Goal: Task Accomplishment & Management: Use online tool/utility

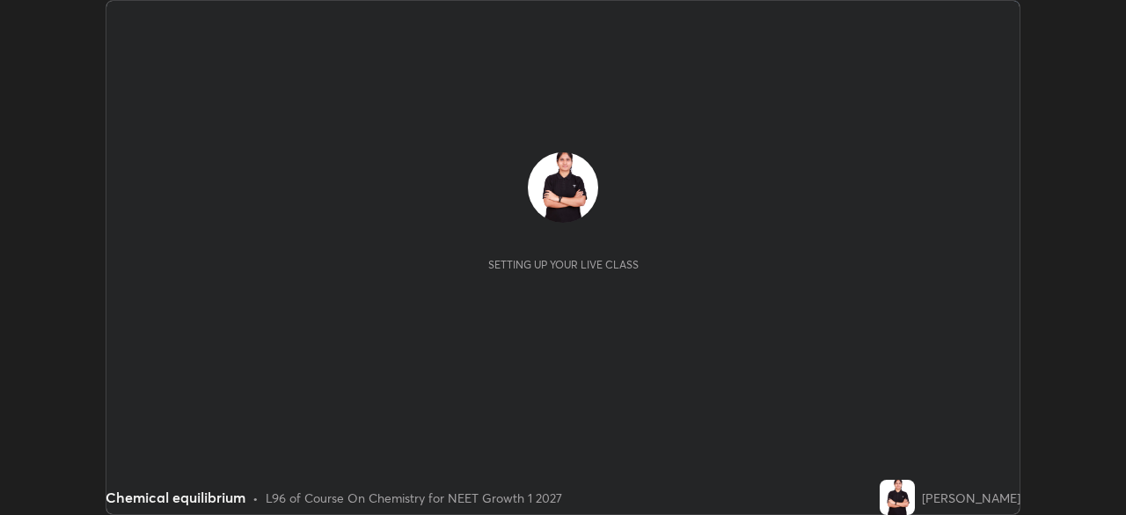
scroll to position [515, 1125]
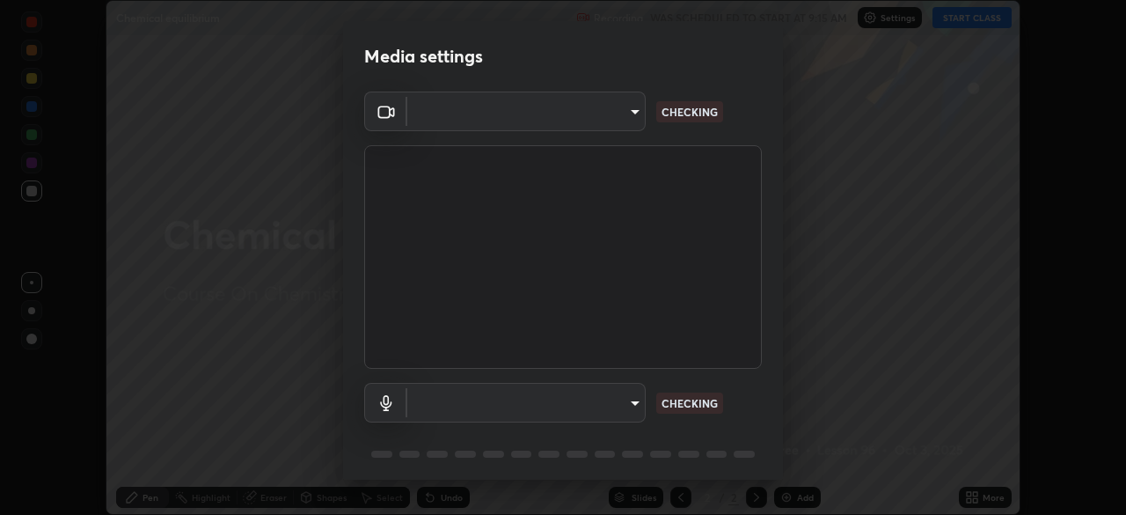
type input "5402053dac797fbd6203b9055fefd71c8703e877445e1219393e3e645ba4b0f2"
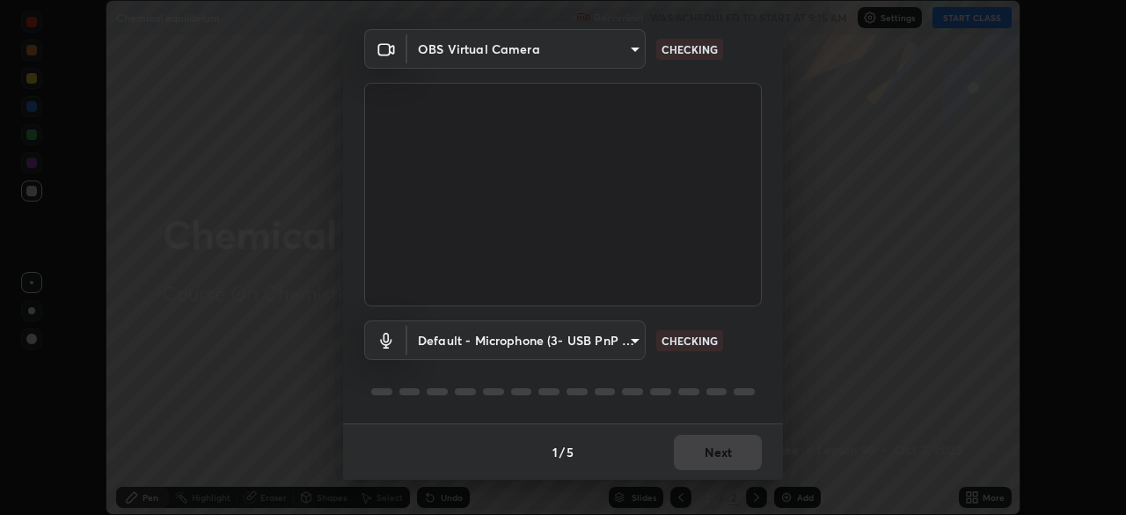
click at [533, 335] on body "Erase all Chemical equilibrium Recording WAS SCHEDULED TO START AT 9:15 AM Sett…" at bounding box center [563, 257] width 1126 height 515
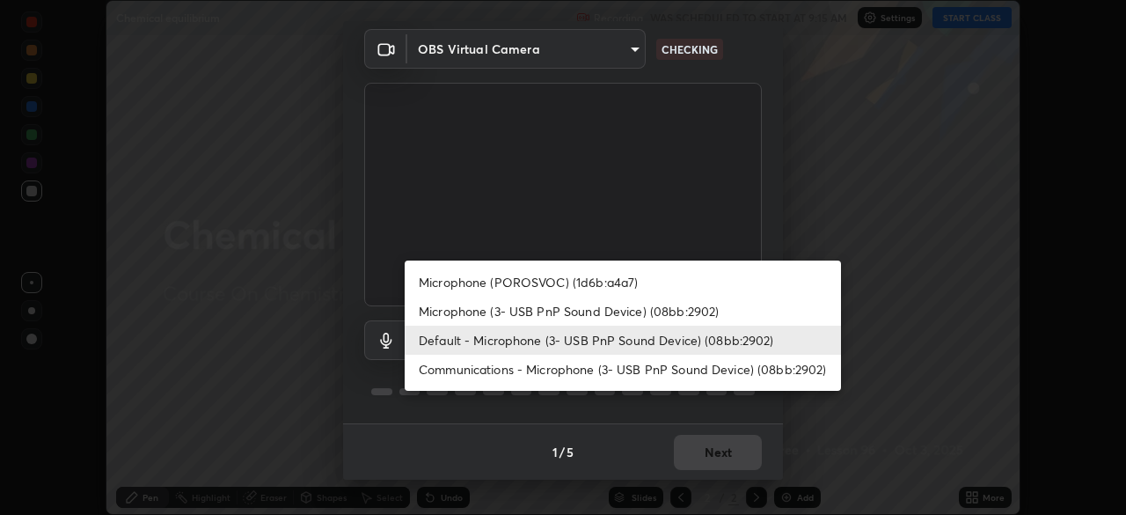
click at [516, 309] on li "Microphone (3- USB PnP Sound Device) (08bb:2902)" at bounding box center [623, 310] width 436 height 29
type input "55c49ec772b493a5fbef41ed534a22dcc48bd9c2a71093a13aa25e8885e862ad"
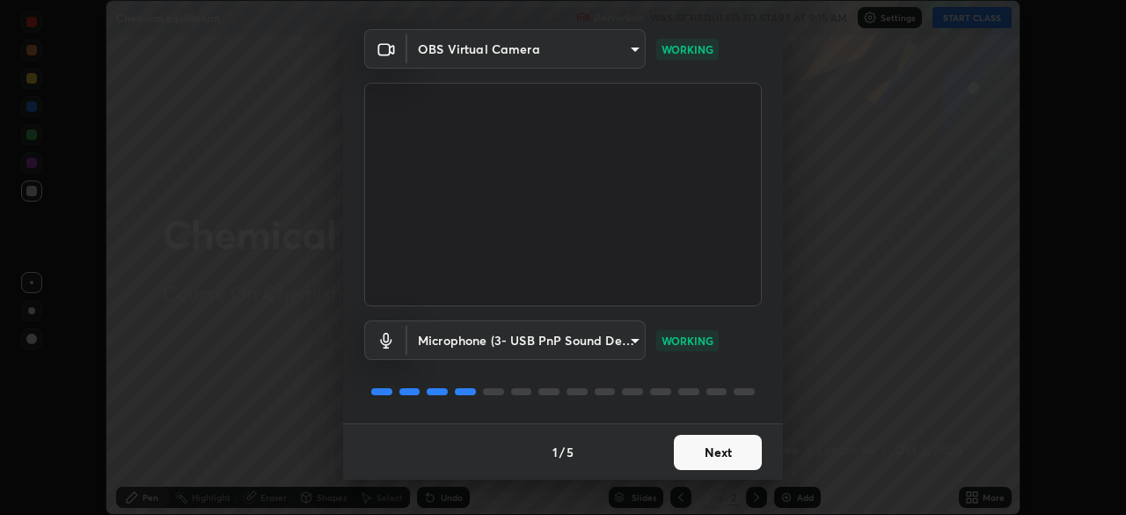
click at [712, 446] on button "Next" at bounding box center [718, 452] width 88 height 35
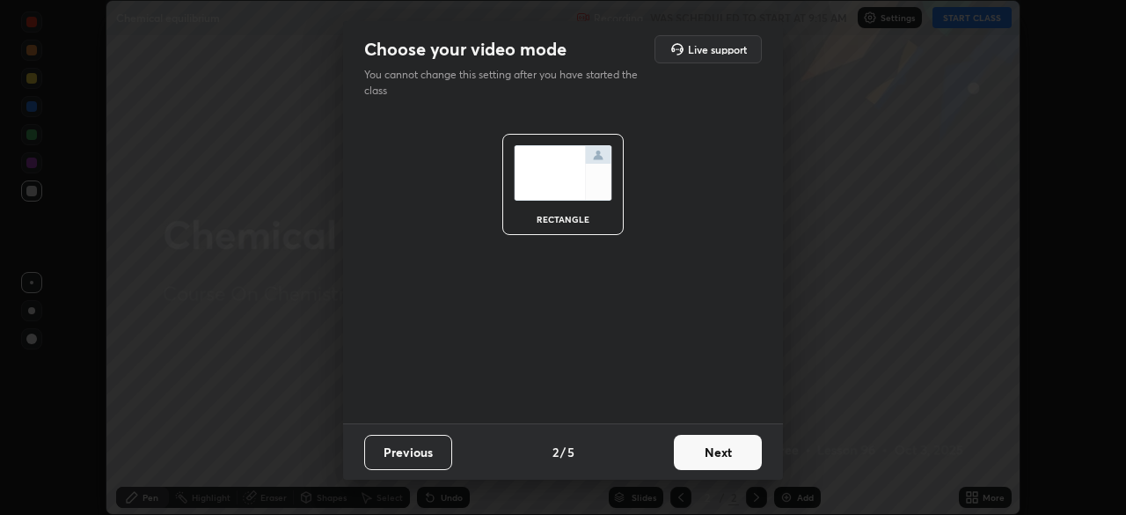
scroll to position [0, 0]
click at [720, 464] on button "Next" at bounding box center [718, 452] width 88 height 35
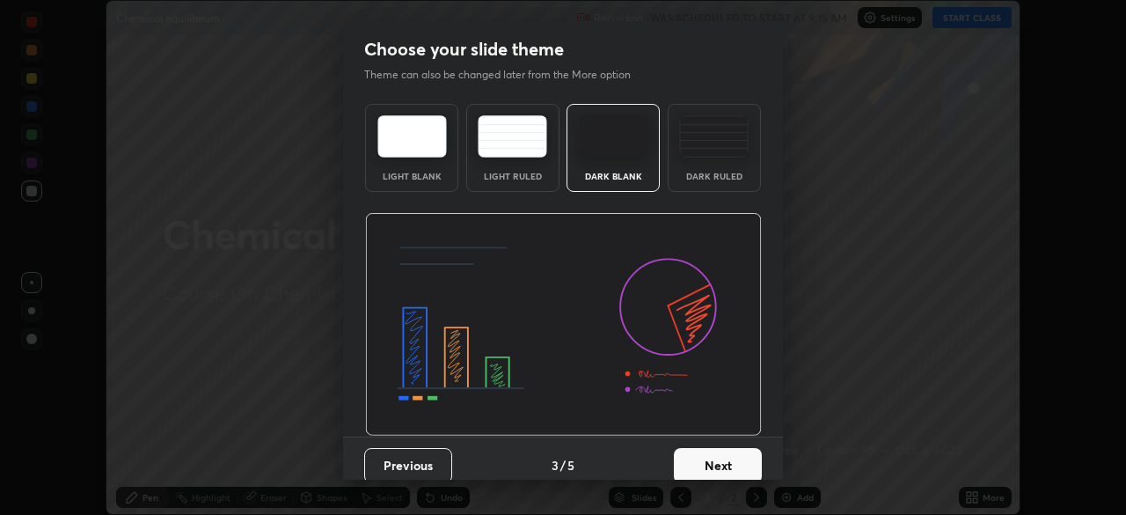
click at [728, 455] on button "Next" at bounding box center [718, 465] width 88 height 35
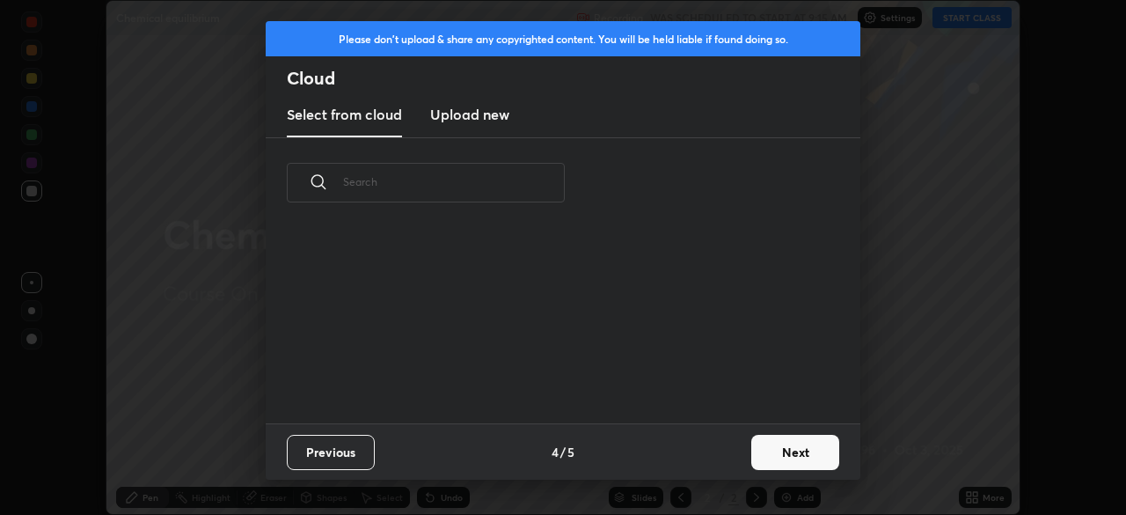
click at [805, 456] on button "Next" at bounding box center [795, 452] width 88 height 35
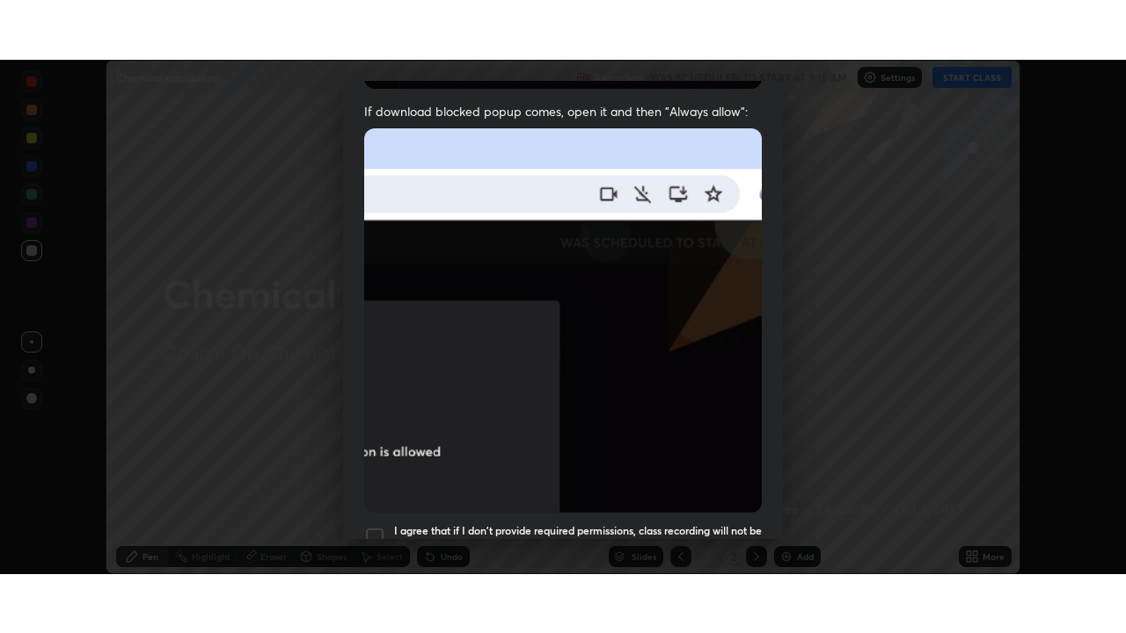
scroll to position [397, 0]
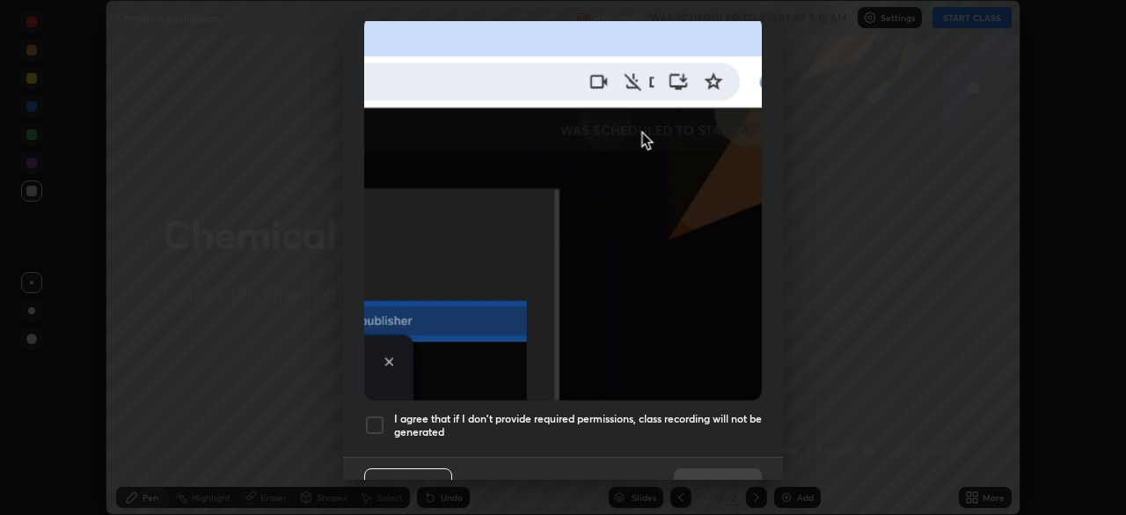
click at [379, 414] on div at bounding box center [374, 424] width 21 height 21
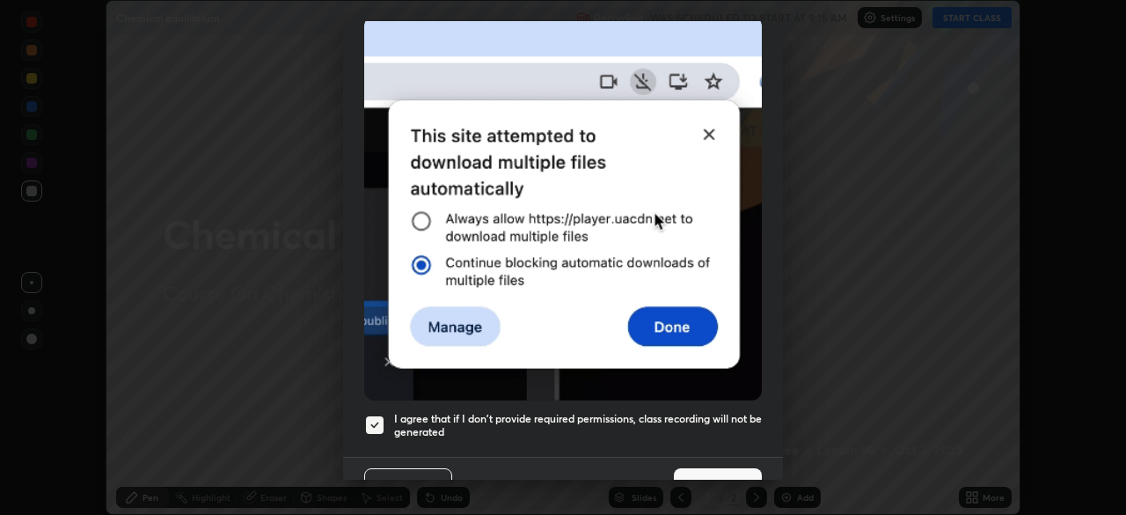
click at [723, 470] on button "Done" at bounding box center [718, 485] width 88 height 35
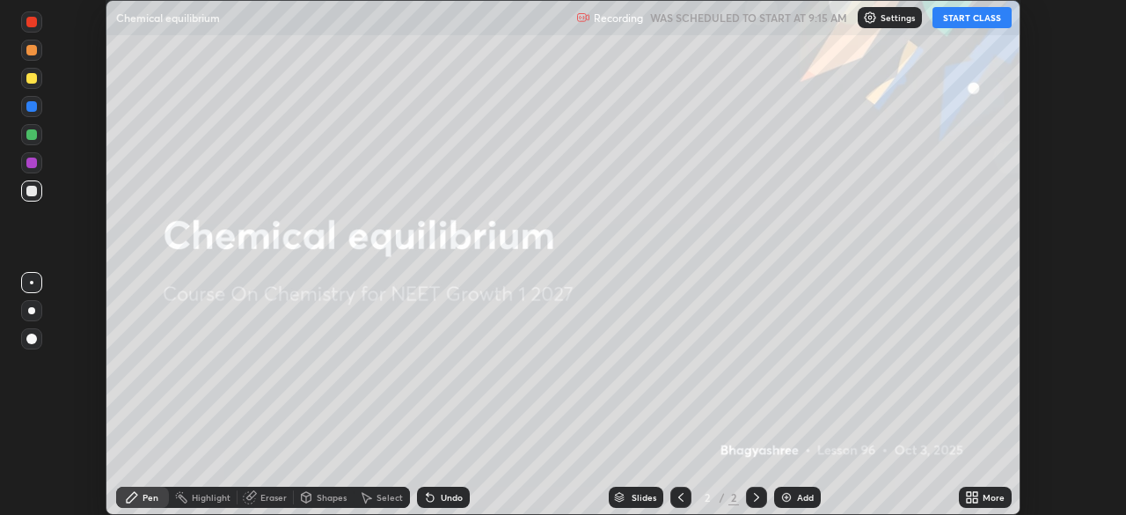
click at [961, 17] on button "START CLASS" at bounding box center [971, 17] width 79 height 21
click at [969, 499] on icon at bounding box center [969, 500] width 4 height 4
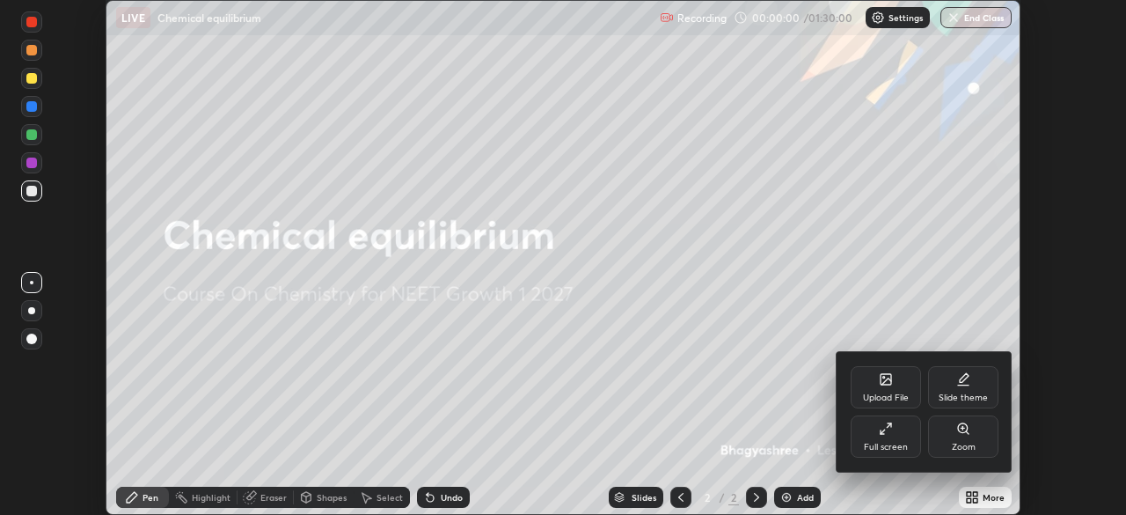
click at [894, 438] on div "Full screen" at bounding box center [886, 436] width 70 height 42
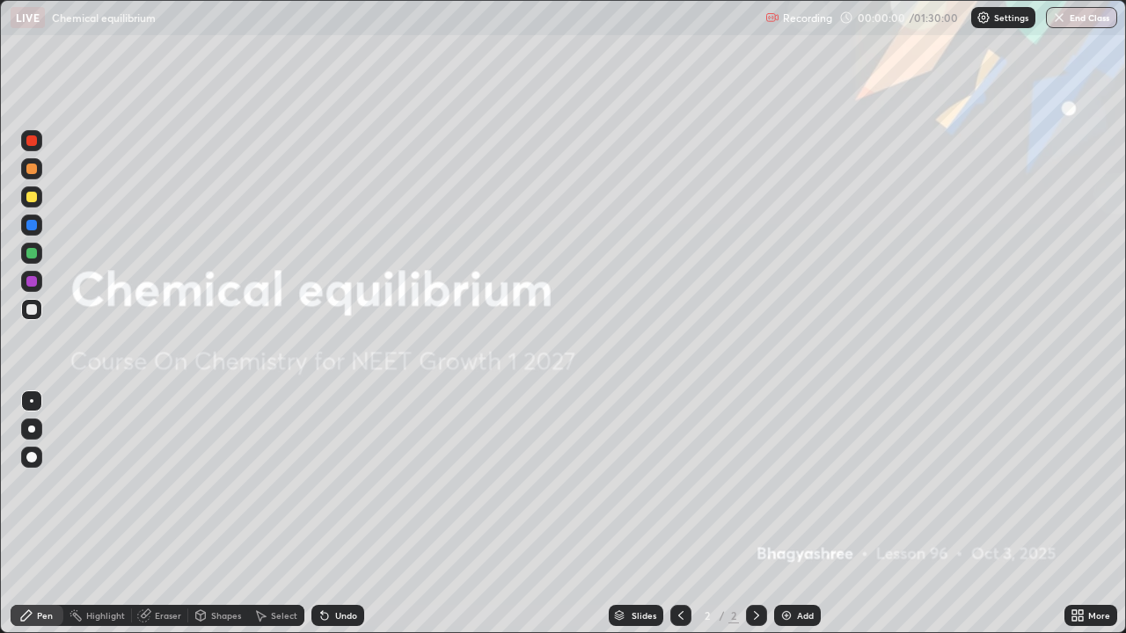
scroll to position [633, 1126]
click at [800, 514] on div "Add" at bounding box center [797, 615] width 47 height 21
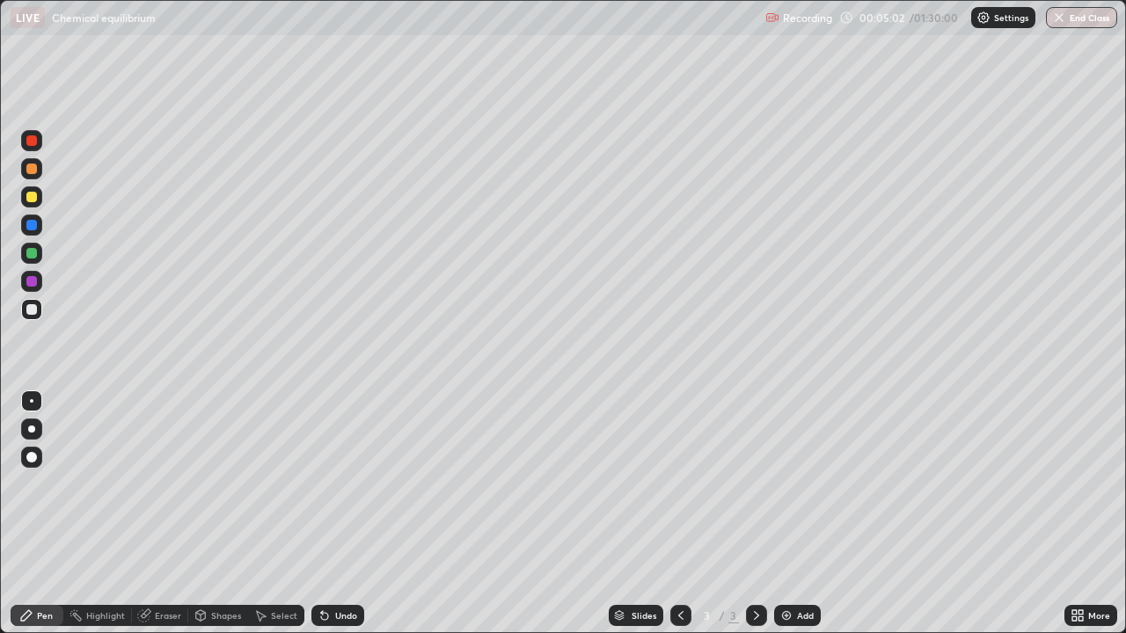
click at [274, 514] on div "Select" at bounding box center [284, 615] width 26 height 9
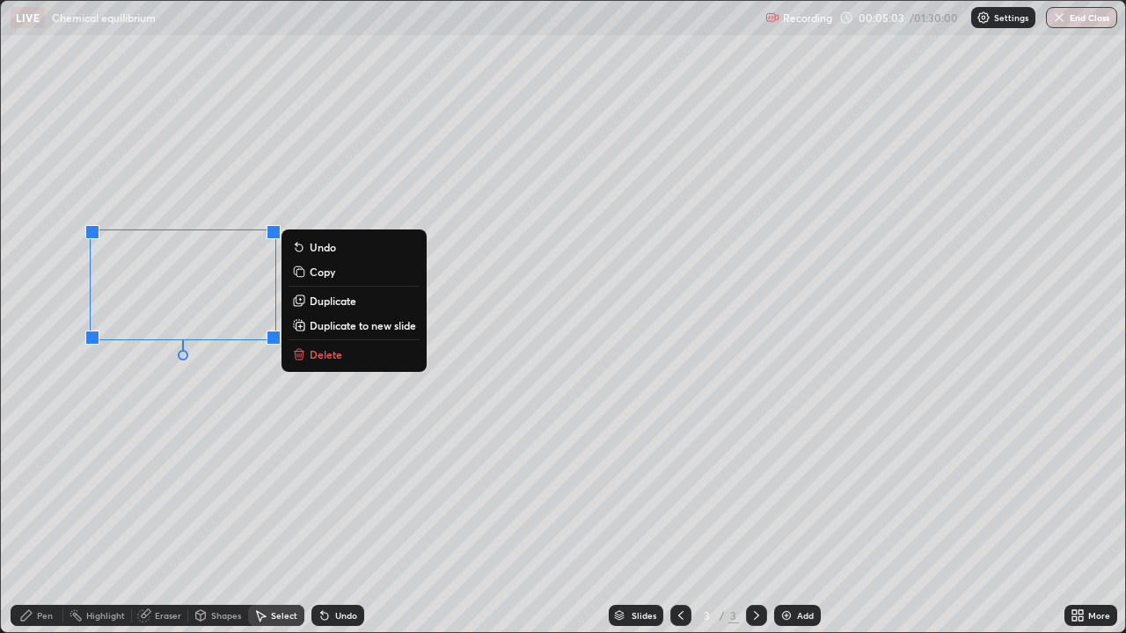
click at [342, 359] on button "Delete" at bounding box center [354, 354] width 131 height 21
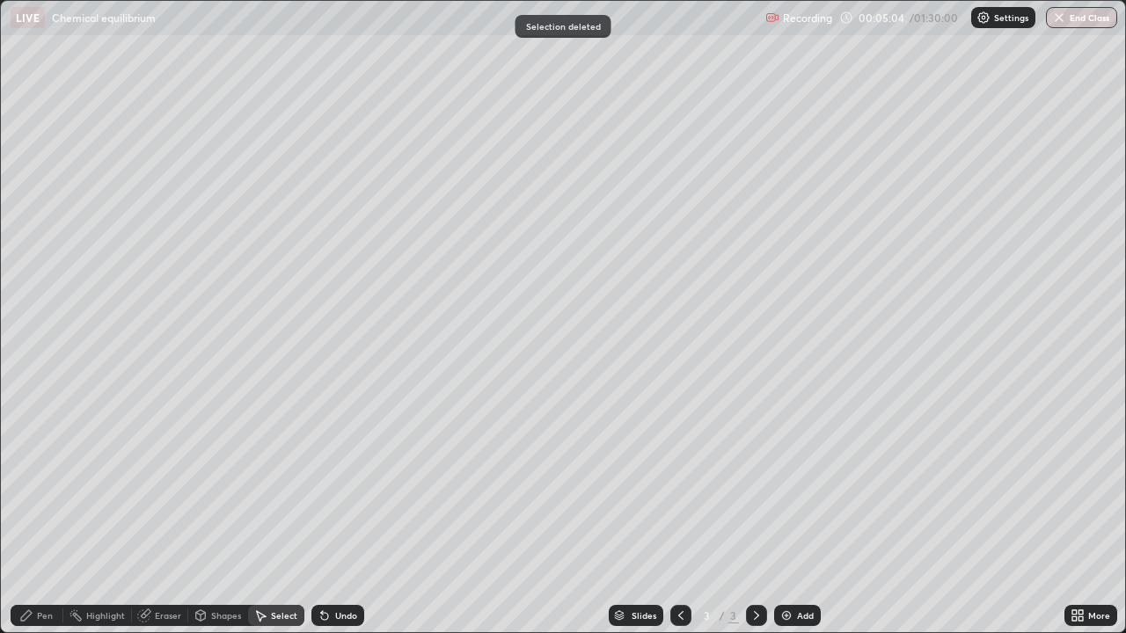
click at [42, 514] on div "Pen" at bounding box center [37, 615] width 53 height 21
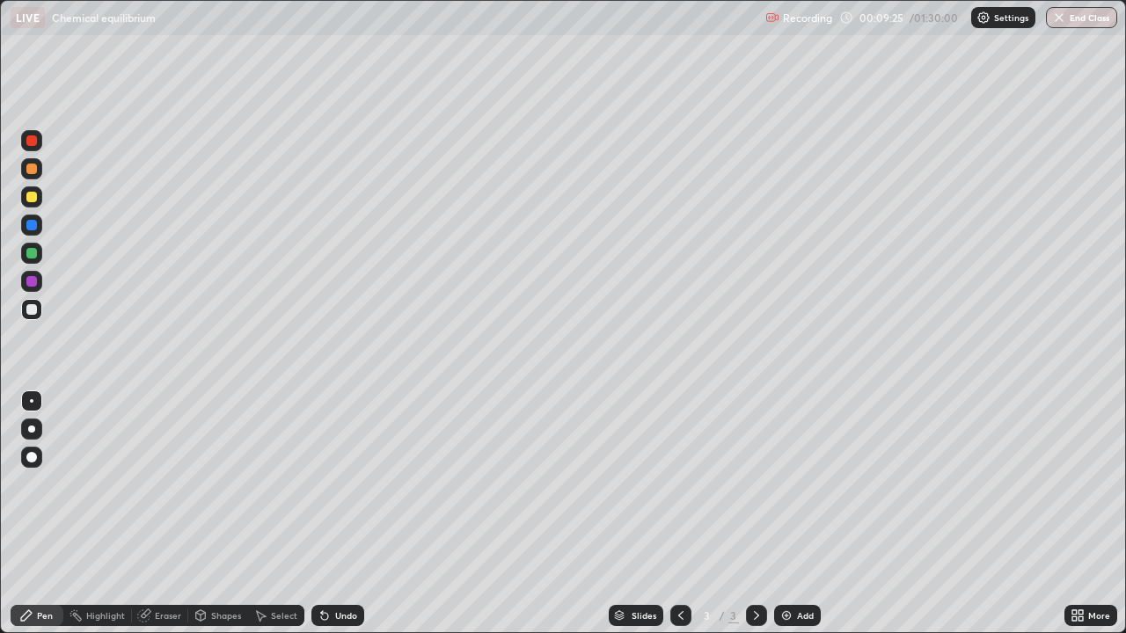
click at [31, 282] on div at bounding box center [31, 281] width 11 height 11
click at [799, 514] on div "Add" at bounding box center [797, 615] width 47 height 21
click at [36, 172] on div at bounding box center [31, 168] width 21 height 21
click at [33, 225] on div at bounding box center [31, 225] width 11 height 11
click at [33, 197] on div at bounding box center [31, 197] width 11 height 11
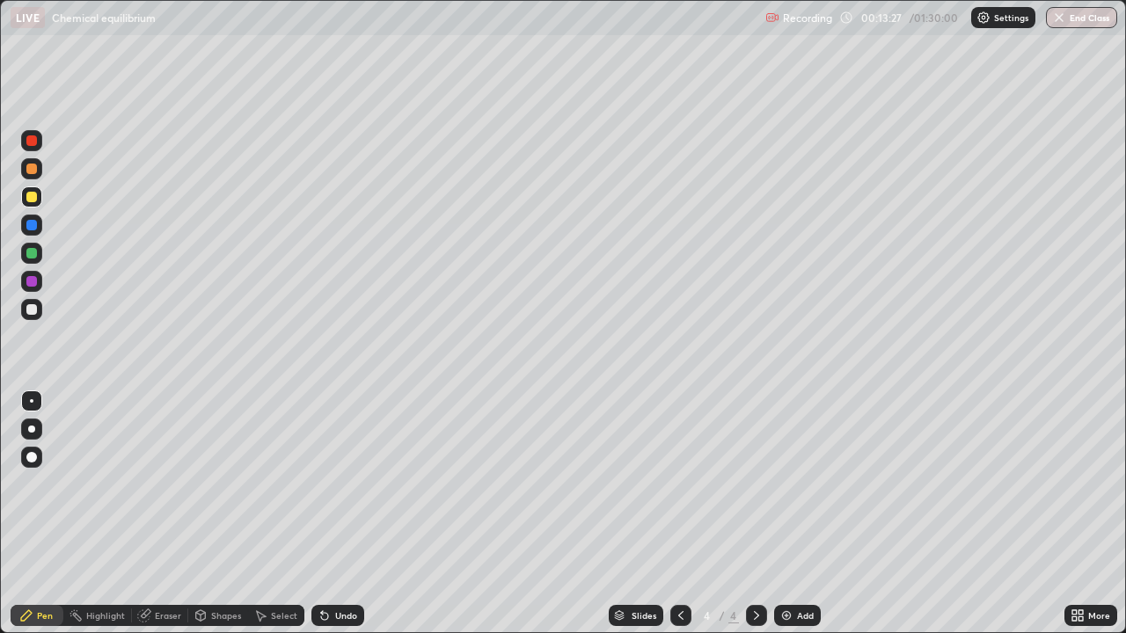
click at [33, 311] on div at bounding box center [31, 309] width 11 height 11
click at [31, 192] on div at bounding box center [31, 197] width 11 height 11
click at [35, 304] on div at bounding box center [31, 309] width 11 height 11
click at [335, 514] on div "Undo" at bounding box center [346, 615] width 22 height 9
click at [35, 223] on div at bounding box center [31, 225] width 11 height 11
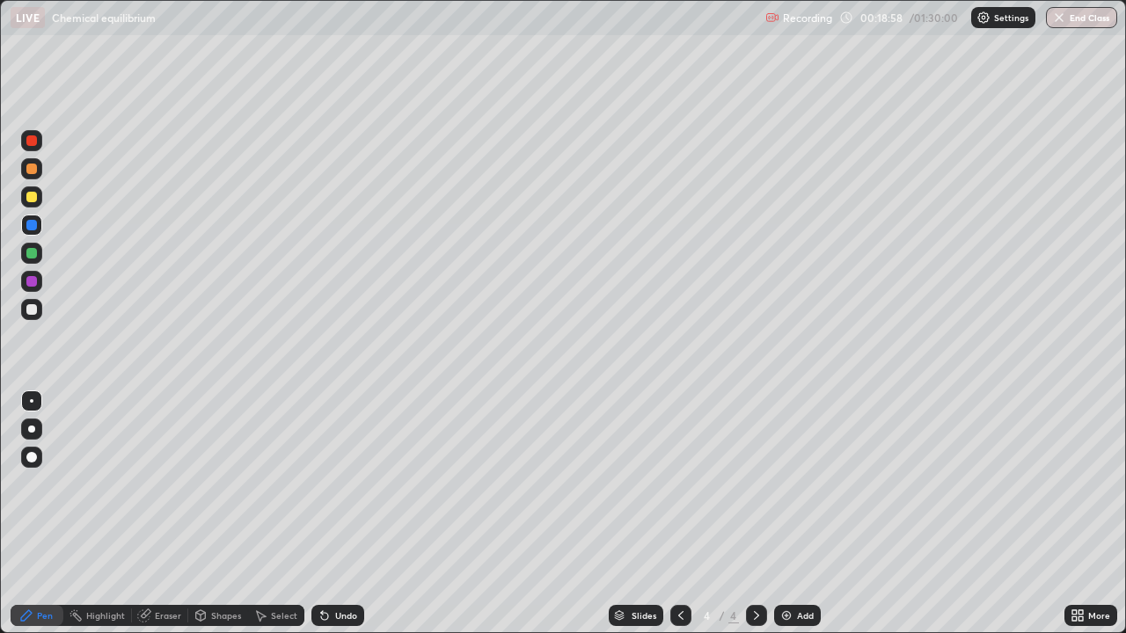
click at [34, 199] on div at bounding box center [31, 197] width 11 height 11
click at [799, 514] on div "Add" at bounding box center [805, 615] width 17 height 9
click at [39, 314] on div at bounding box center [31, 309] width 21 height 21
click at [335, 514] on div "Undo" at bounding box center [346, 615] width 22 height 9
click at [339, 514] on div "Undo" at bounding box center [346, 615] width 22 height 9
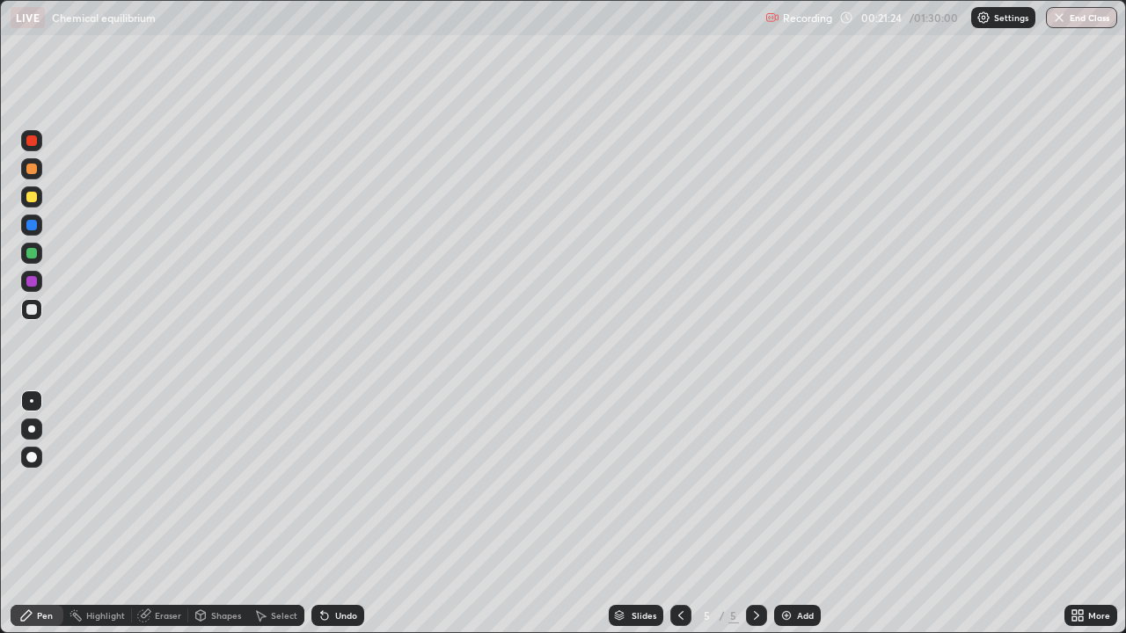
click at [341, 514] on div "Undo" at bounding box center [346, 615] width 22 height 9
click at [29, 144] on div at bounding box center [31, 140] width 11 height 11
click at [670, 514] on div at bounding box center [680, 615] width 21 height 21
click at [33, 230] on div at bounding box center [31, 225] width 11 height 11
click at [28, 281] on div at bounding box center [31, 281] width 11 height 11
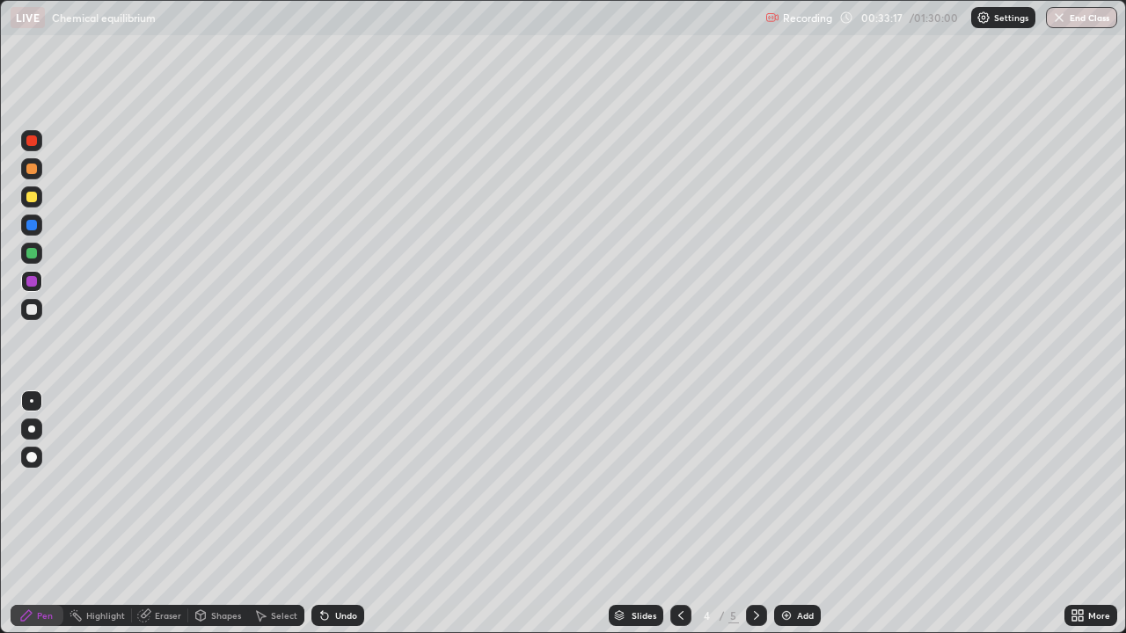
click at [31, 195] on div at bounding box center [31, 197] width 11 height 11
click at [754, 514] on icon at bounding box center [756, 616] width 14 height 14
click at [784, 514] on img at bounding box center [786, 616] width 14 height 14
click at [33, 314] on div at bounding box center [31, 309] width 11 height 11
click at [27, 229] on div at bounding box center [31, 225] width 11 height 11
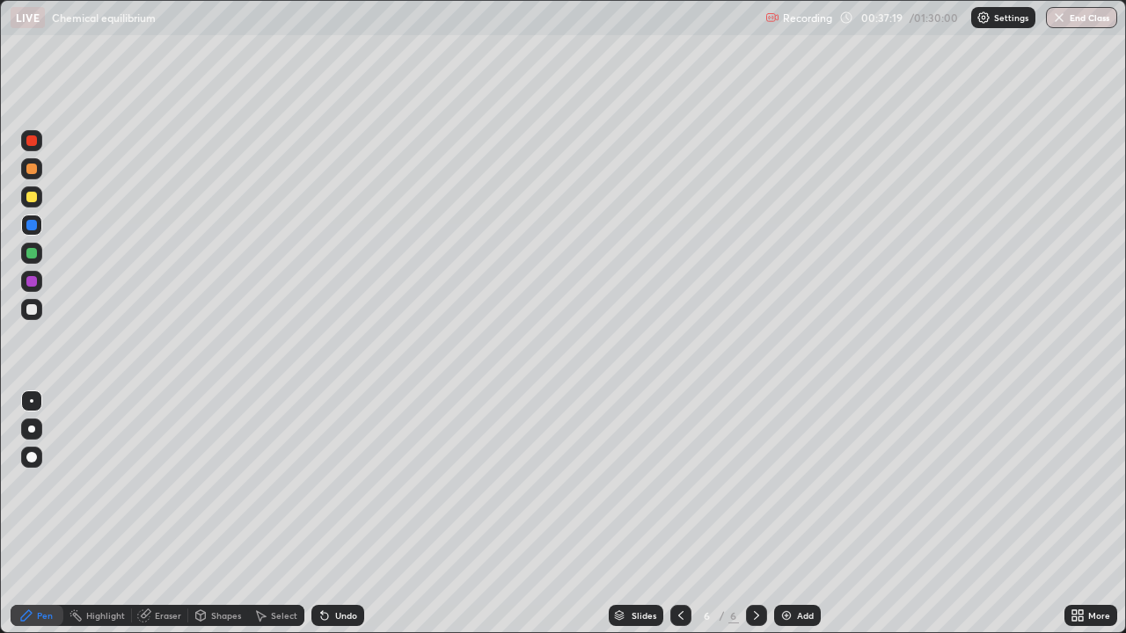
click at [36, 198] on div at bounding box center [31, 197] width 11 height 11
click at [31, 316] on div at bounding box center [31, 309] width 21 height 21
click at [802, 514] on div "Add" at bounding box center [805, 615] width 17 height 9
click at [33, 285] on div at bounding box center [31, 281] width 11 height 11
click at [30, 309] on div at bounding box center [31, 309] width 11 height 11
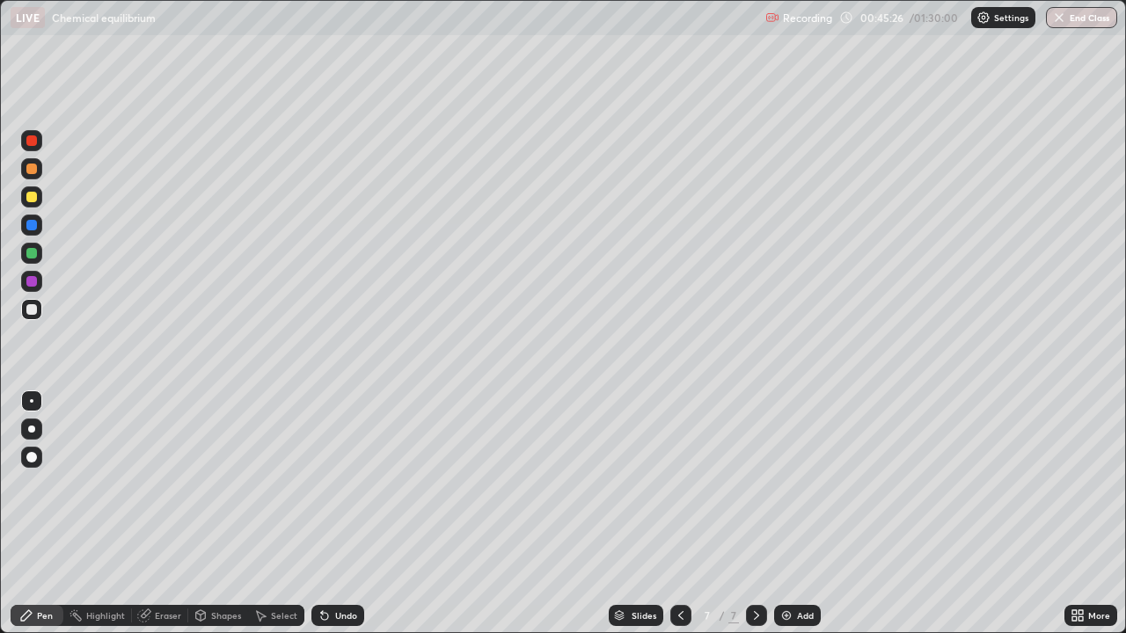
click at [328, 514] on icon at bounding box center [325, 616] width 14 height 14
click at [332, 514] on div "Undo" at bounding box center [337, 615] width 53 height 21
click at [33, 286] on div at bounding box center [31, 281] width 11 height 11
click at [32, 149] on div at bounding box center [31, 140] width 21 height 21
click at [274, 514] on div "Select" at bounding box center [284, 615] width 26 height 9
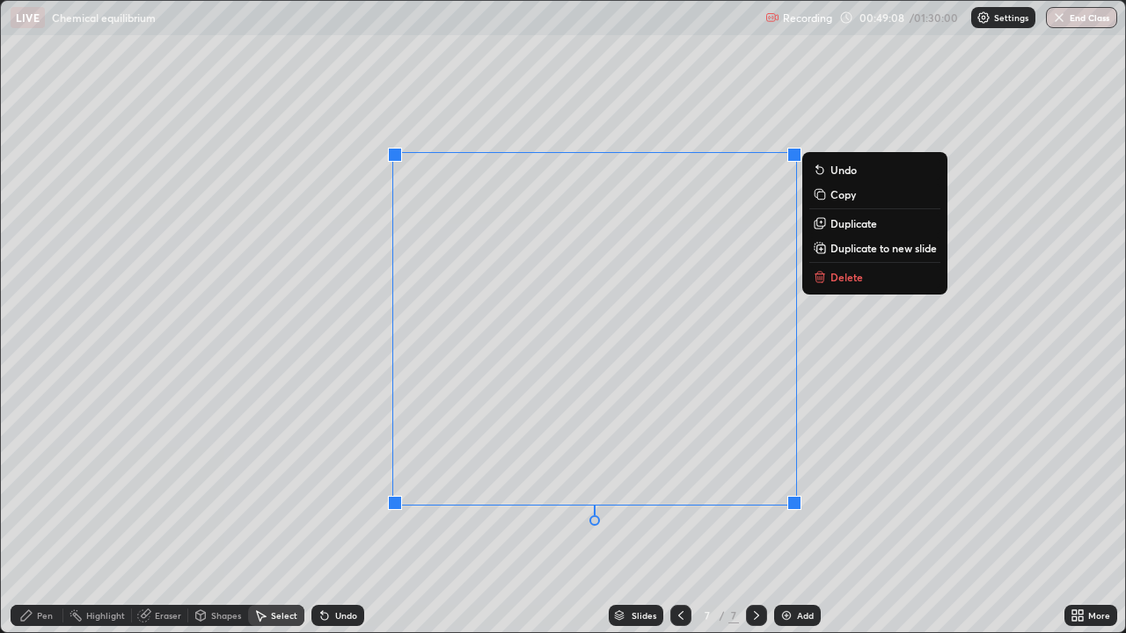
click at [844, 281] on p "Delete" at bounding box center [846, 277] width 33 height 14
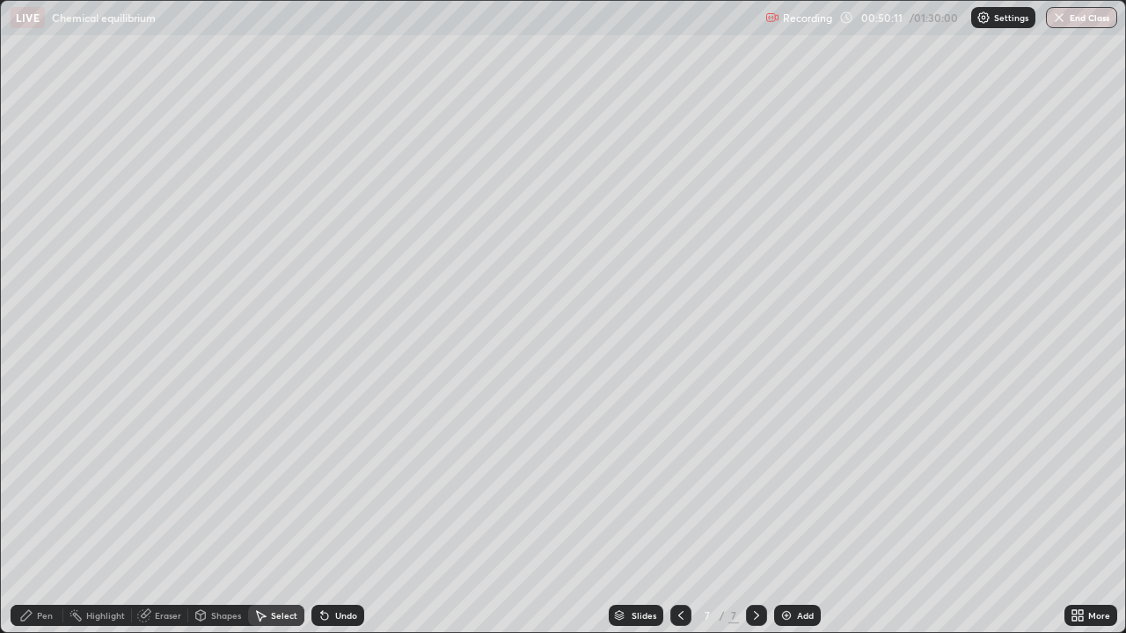
click at [158, 514] on div "Eraser" at bounding box center [168, 615] width 26 height 9
click at [38, 514] on div "Pen" at bounding box center [45, 615] width 16 height 9
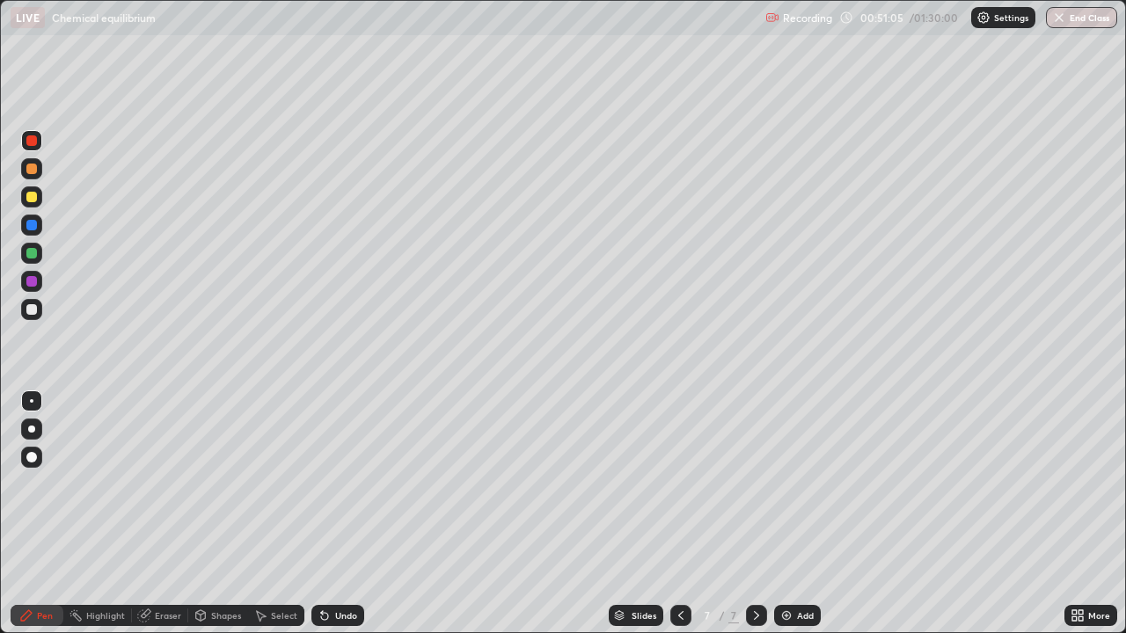
click at [274, 514] on div "Select" at bounding box center [284, 615] width 26 height 9
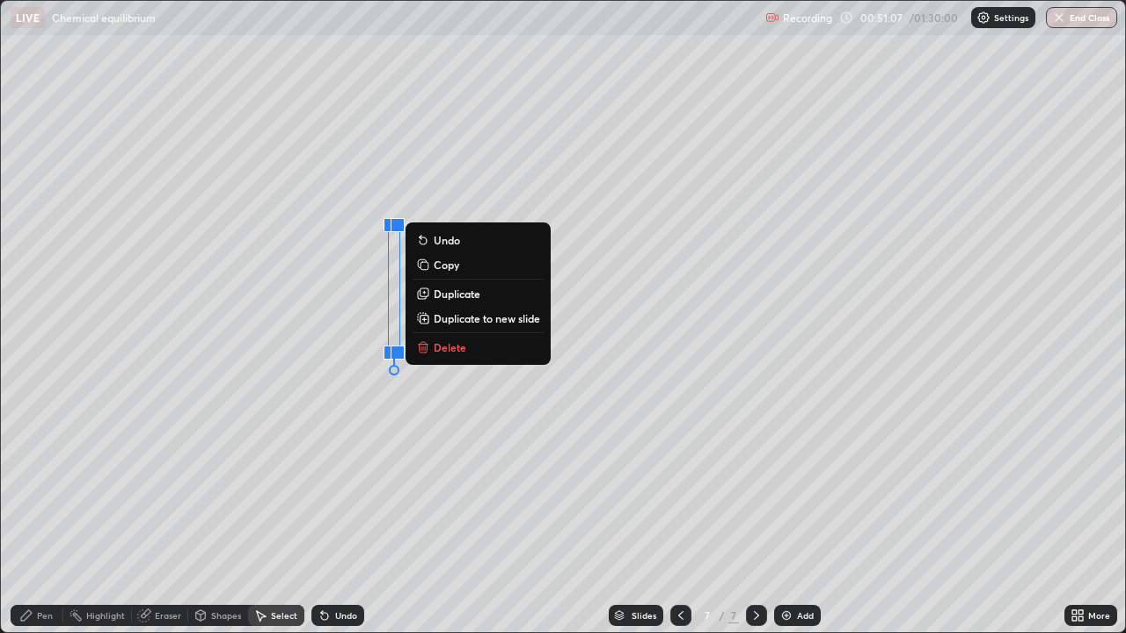
click at [456, 351] on p "Delete" at bounding box center [450, 347] width 33 height 14
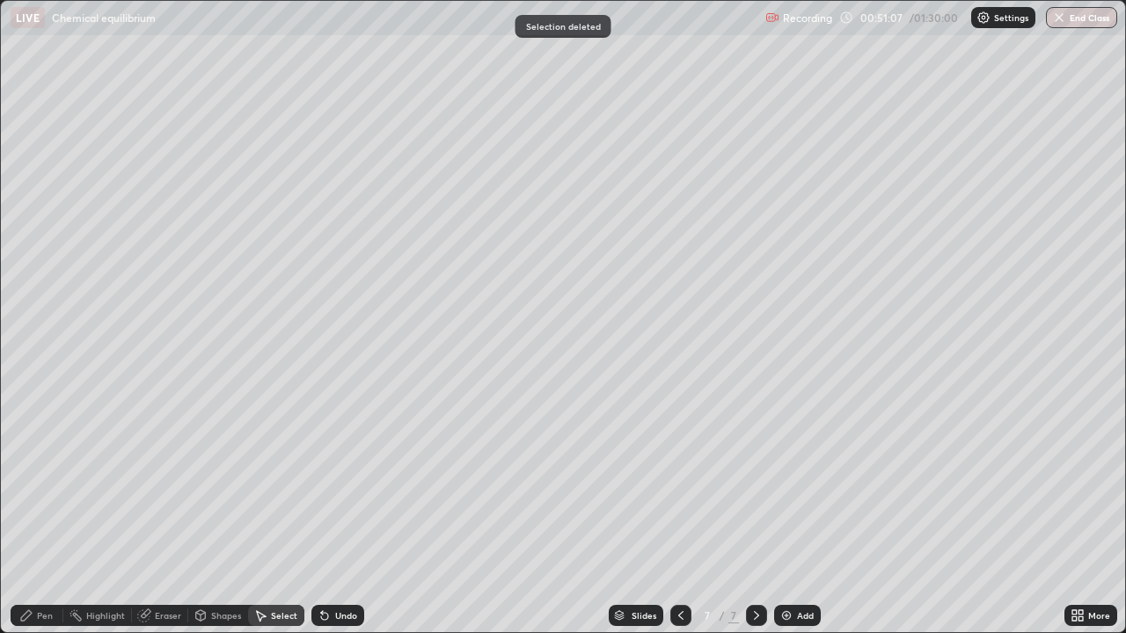
click at [39, 514] on div "Pen" at bounding box center [45, 615] width 16 height 9
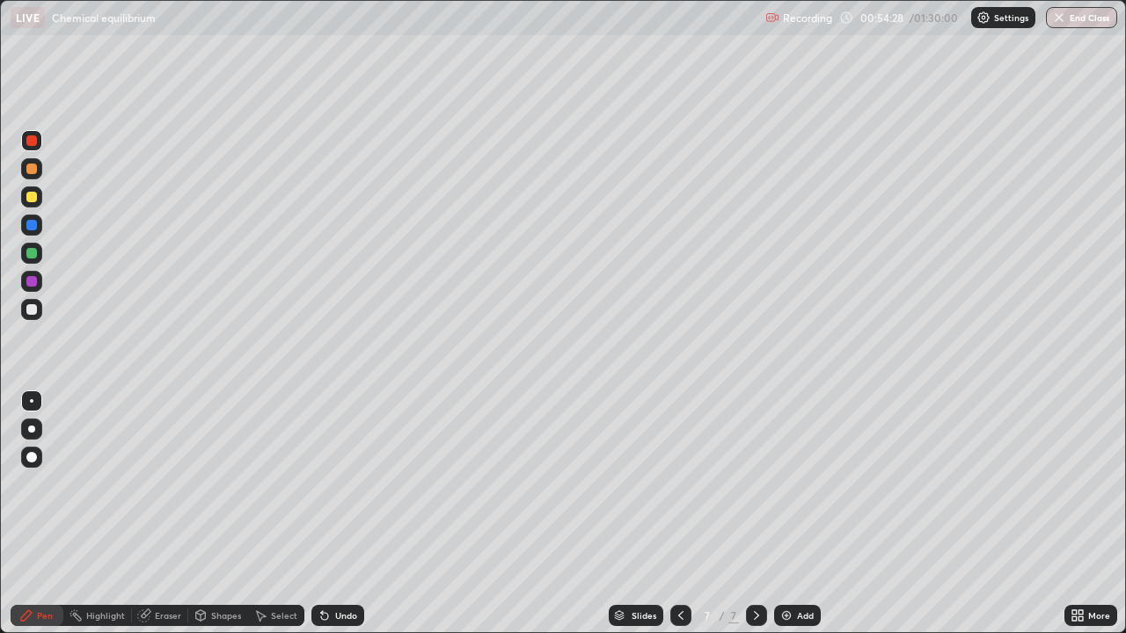
click at [795, 514] on div "Add" at bounding box center [797, 615] width 47 height 21
click at [35, 305] on div at bounding box center [31, 309] width 11 height 11
click at [671, 514] on div at bounding box center [680, 615] width 21 height 21
click at [755, 514] on icon at bounding box center [756, 616] width 14 height 14
click at [33, 197] on div at bounding box center [31, 197] width 11 height 11
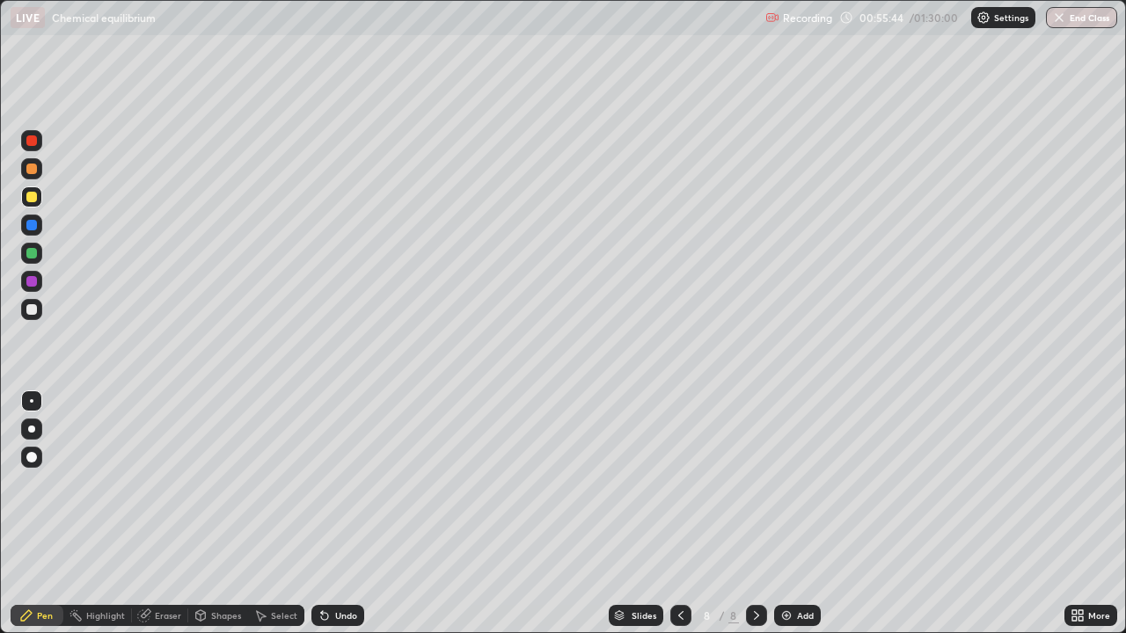
click at [165, 514] on div "Eraser" at bounding box center [160, 615] width 56 height 21
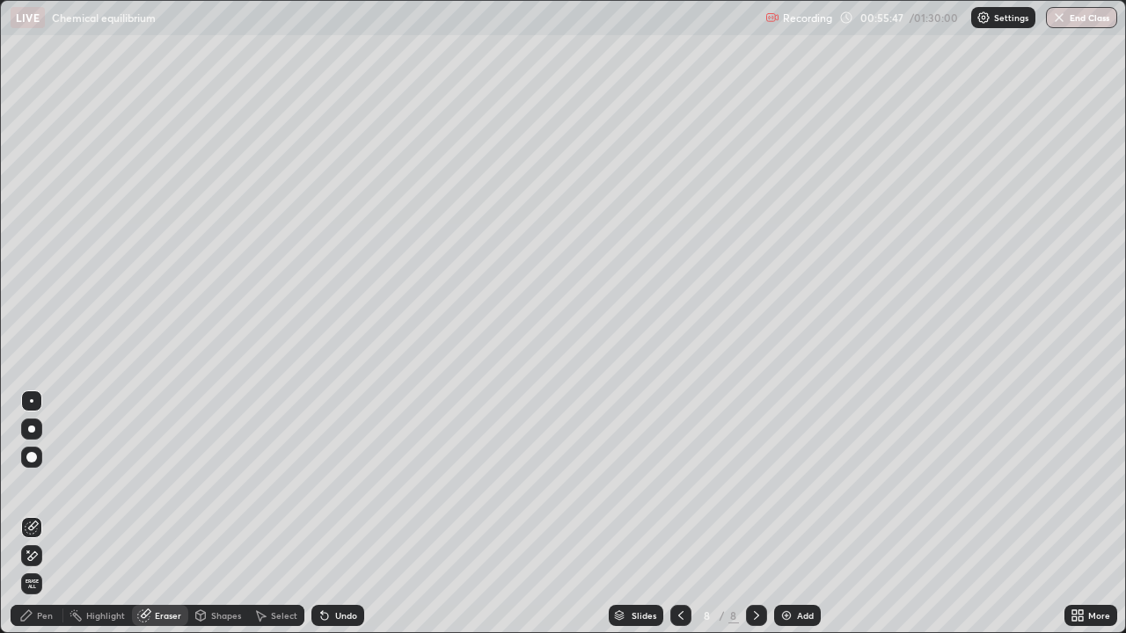
click at [46, 514] on div "Pen" at bounding box center [45, 615] width 16 height 9
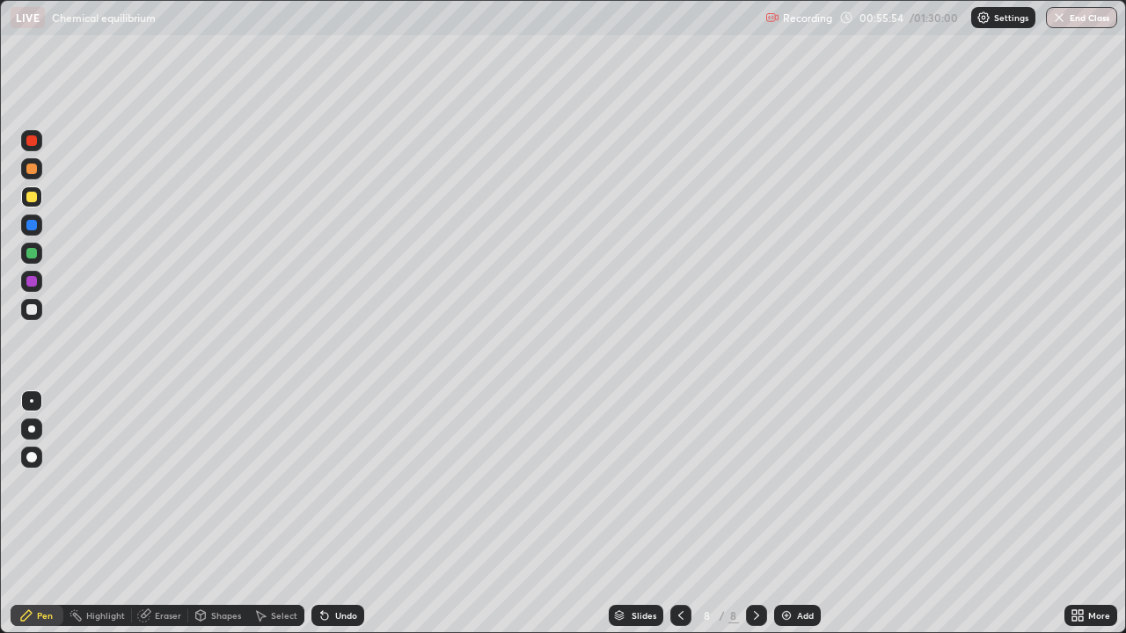
click at [29, 311] on div at bounding box center [31, 309] width 11 height 11
click at [40, 197] on div at bounding box center [31, 196] width 21 height 21
click at [31, 282] on div at bounding box center [31, 281] width 11 height 11
click at [27, 194] on div at bounding box center [31, 197] width 11 height 11
click at [29, 282] on div at bounding box center [31, 281] width 11 height 11
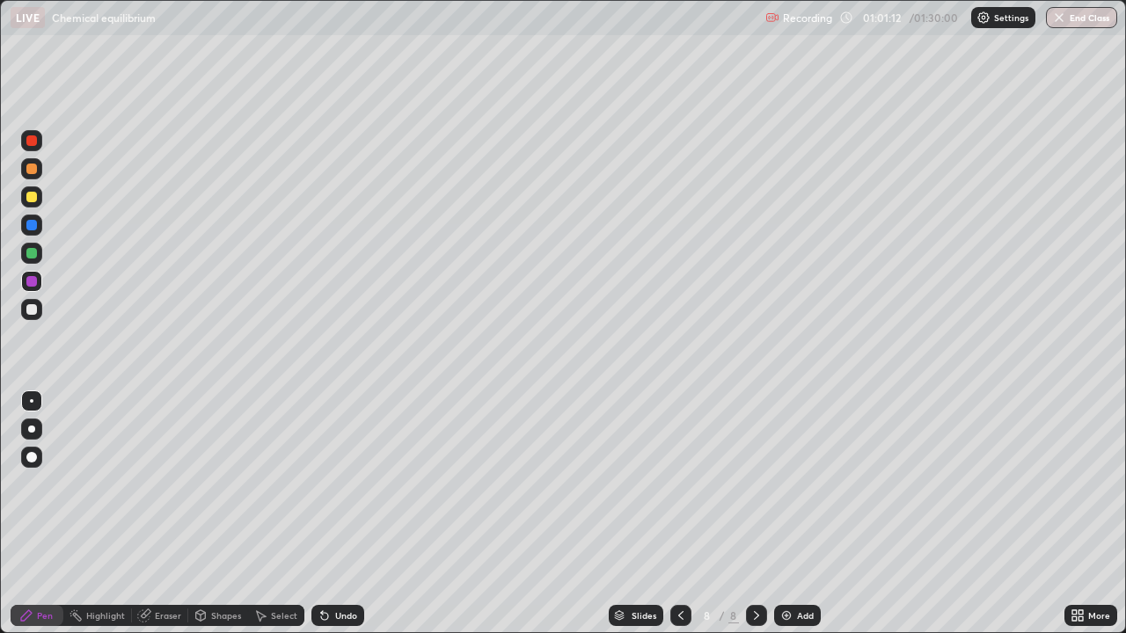
click at [32, 195] on div at bounding box center [31, 197] width 11 height 11
click at [33, 285] on div at bounding box center [31, 281] width 11 height 11
click at [159, 514] on div "Eraser" at bounding box center [168, 615] width 26 height 9
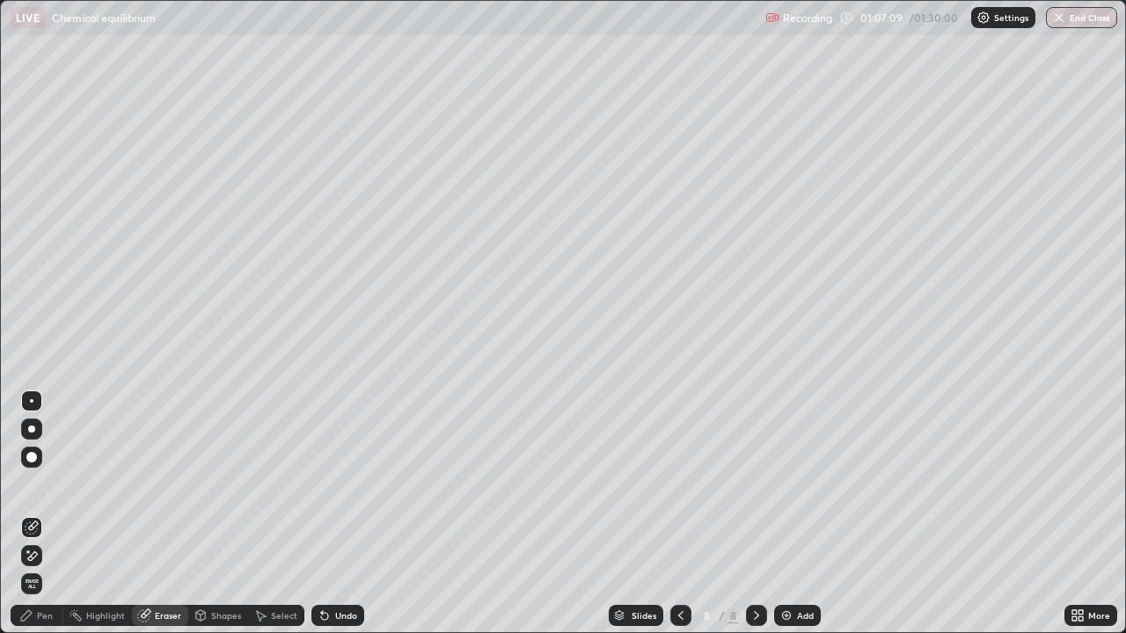
click at [55, 514] on div "Pen" at bounding box center [37, 615] width 53 height 21
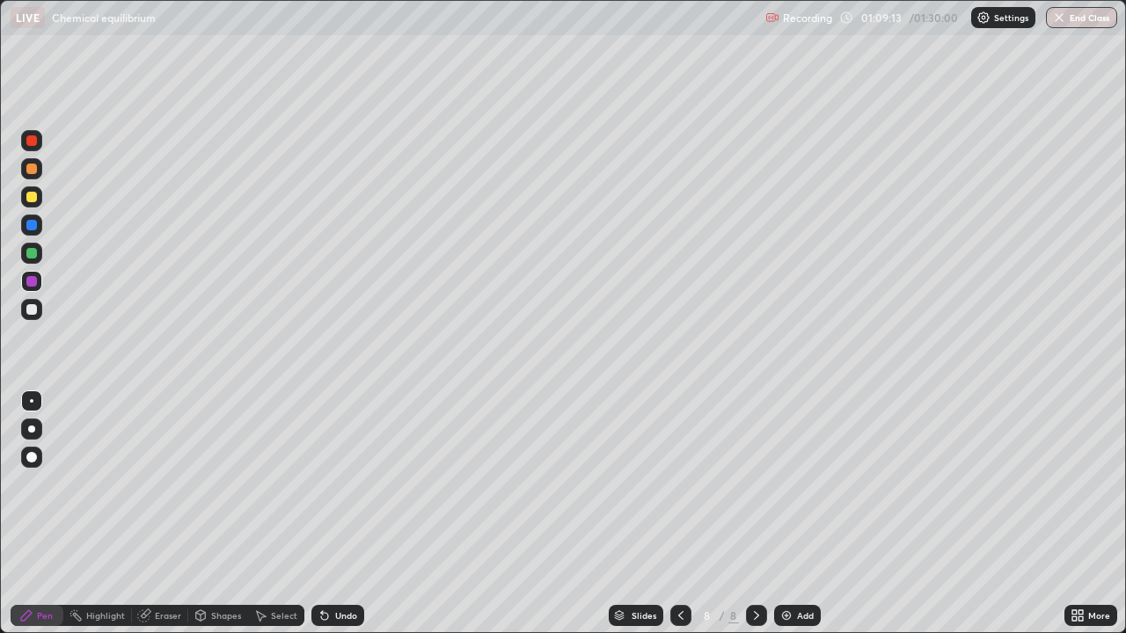
click at [26, 228] on div at bounding box center [31, 225] width 11 height 11
click at [1055, 26] on button "End Class" at bounding box center [1081, 17] width 71 height 21
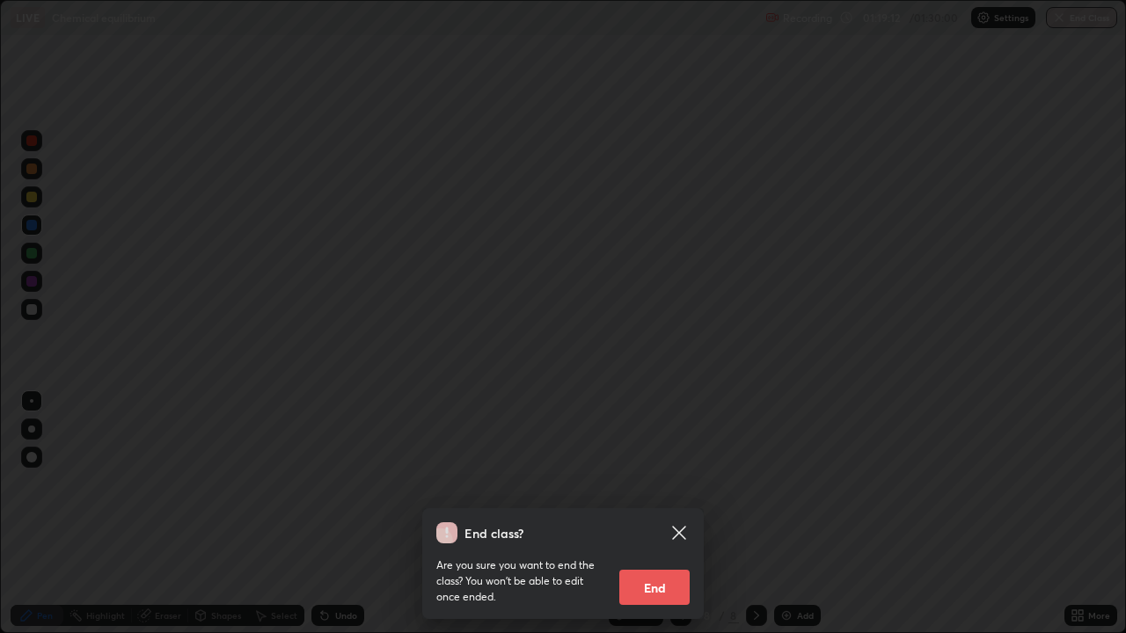
click at [647, 514] on button "End" at bounding box center [654, 587] width 70 height 35
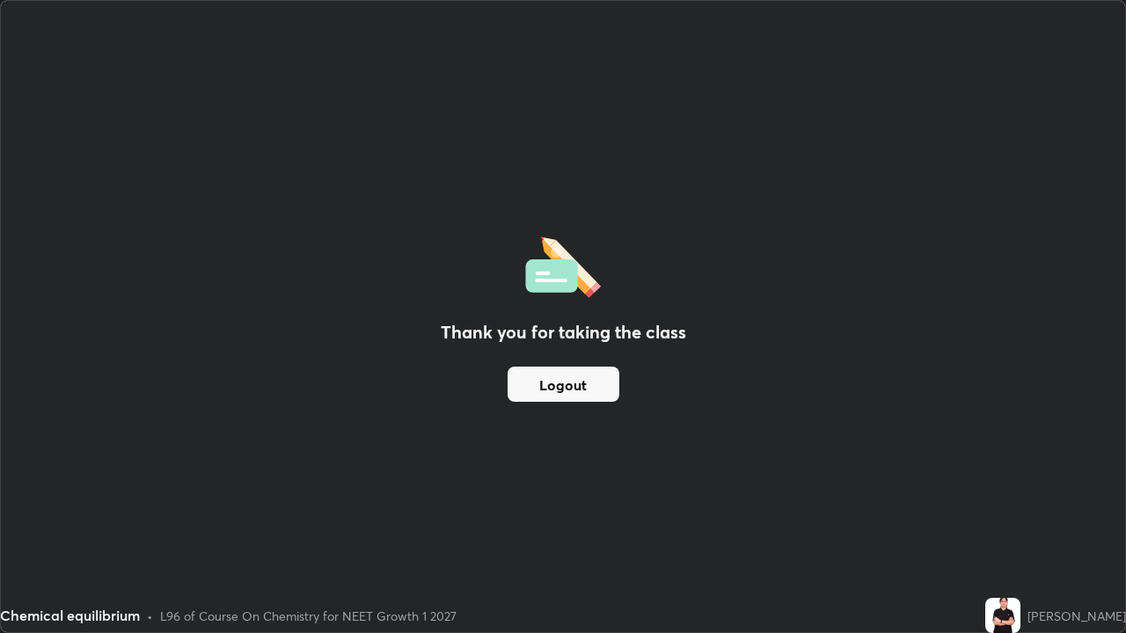
click at [546, 390] on button "Logout" at bounding box center [564, 384] width 112 height 35
